Goal: Information Seeking & Learning: Learn about a topic

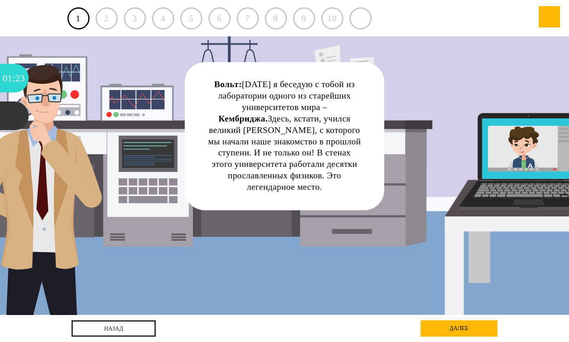
click at [346, 241] on div "Вольт: Сегодня я беседую с тобой из лаборатории одного из старейших университет…" at bounding box center [285, 175] width 512 height 278
click at [436, 327] on div "далее" at bounding box center [458, 328] width 77 height 16
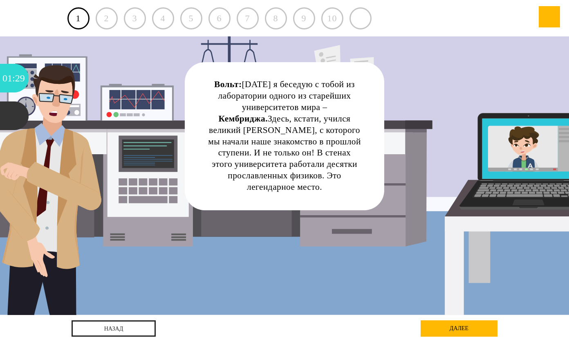
click at [436, 327] on div "далее" at bounding box center [458, 328] width 77 height 16
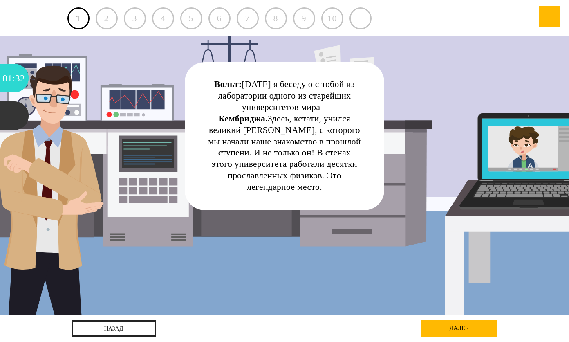
click at [106, 15] on div "2" at bounding box center [107, 18] width 22 height 22
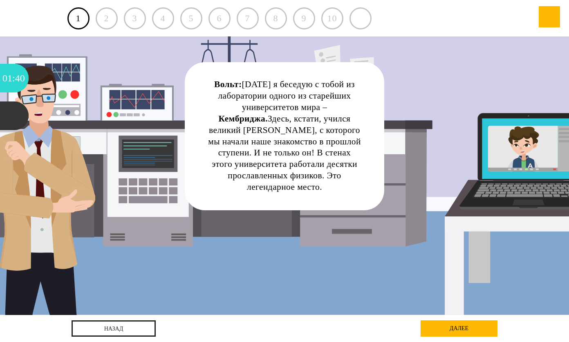
click at [240, 20] on div "7" at bounding box center [248, 18] width 22 height 22
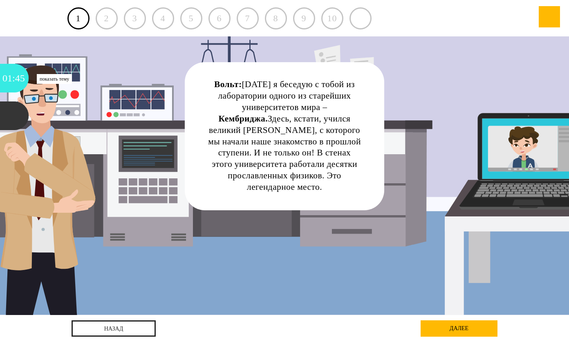
click at [16, 85] on div "45" at bounding box center [20, 78] width 10 height 29
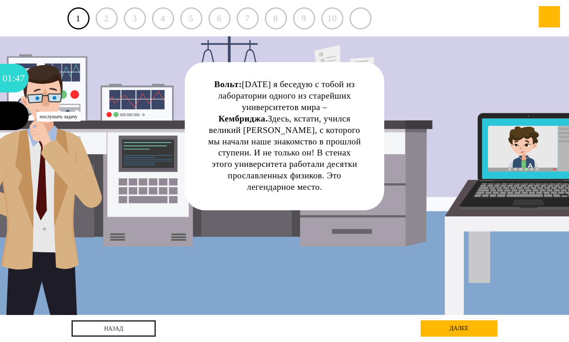
click at [12, 117] on div at bounding box center [14, 115] width 29 height 29
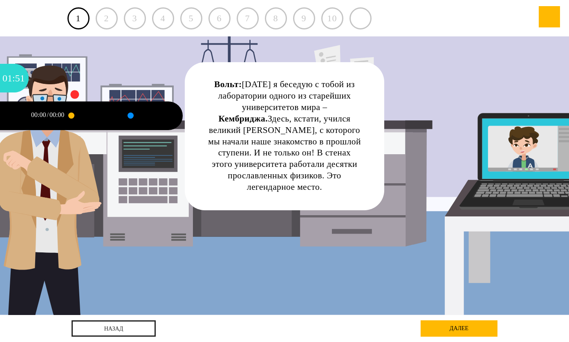
click at [70, 115] on div at bounding box center [71, 115] width 6 height 6
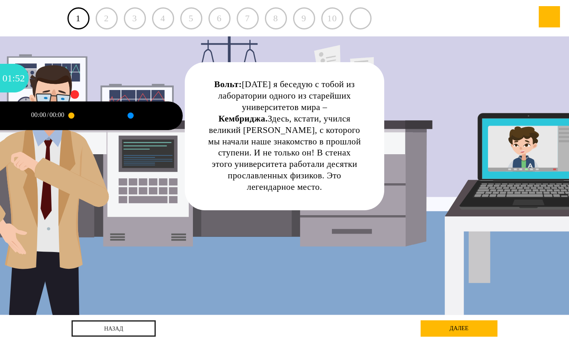
click at [82, 114] on div at bounding box center [90, 115] width 38 height 29
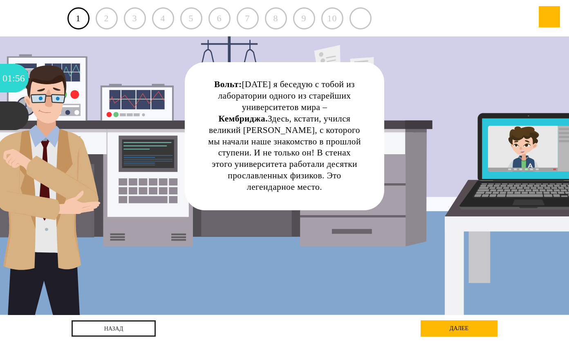
click at [444, 332] on div "далее" at bounding box center [458, 328] width 77 height 16
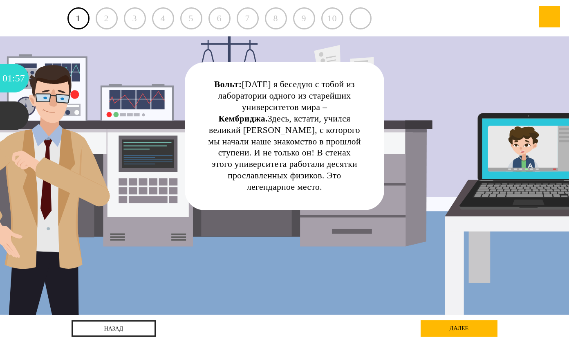
click at [444, 332] on div "далее" at bounding box center [458, 328] width 77 height 16
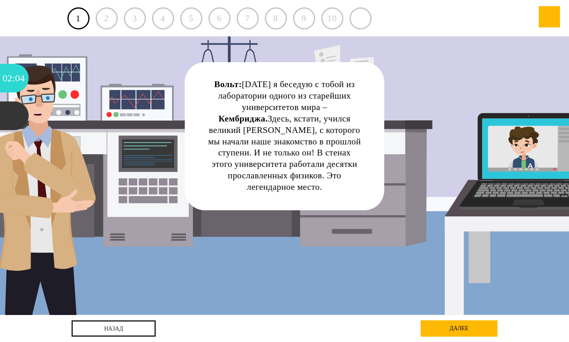
click at [279, 105] on div "Вольт: Сегодня я беседую с тобой из лаборатории одного из старейших университет…" at bounding box center [285, 136] width 154 height 114
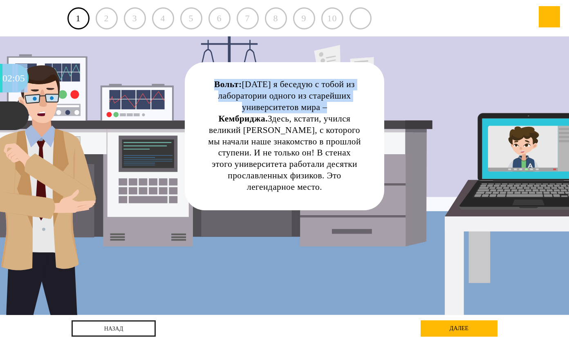
drag, startPoint x: 279, startPoint y: 105, endPoint x: 484, endPoint y: -16, distance: 237.5
click at [484, 0] on html "Выход 1 2 3 4 5 6 7 8 9 10 Показать тему Ступень 2 Урок 1 02 : 05" at bounding box center [284, 171] width 569 height 342
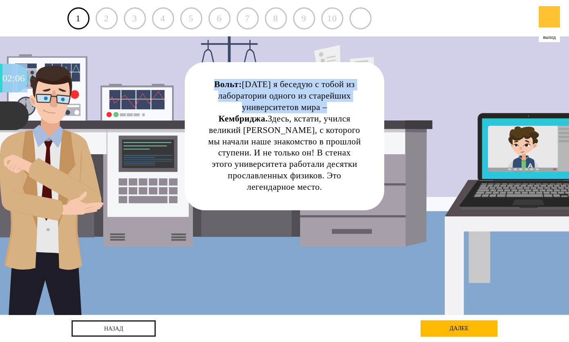
click at [549, 15] on div at bounding box center [548, 16] width 21 height 21
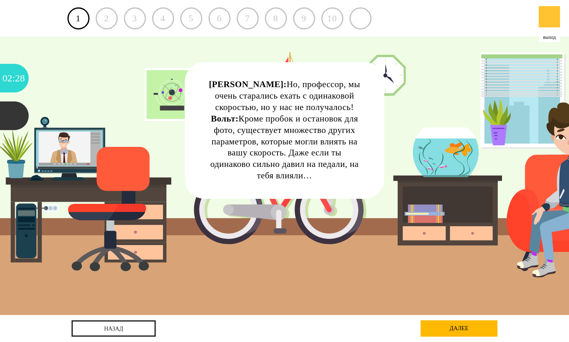
click at [546, 20] on div at bounding box center [548, 16] width 21 height 21
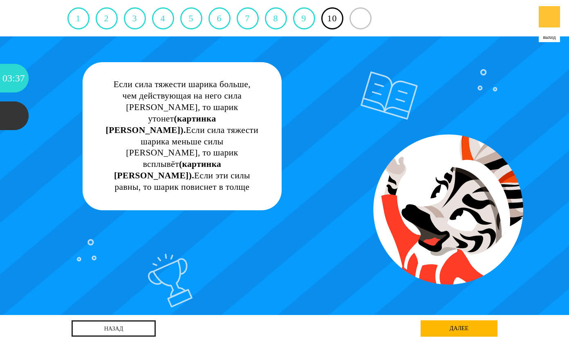
click at [544, 14] on div at bounding box center [548, 16] width 21 height 21
